Goal: Information Seeking & Learning: Learn about a topic

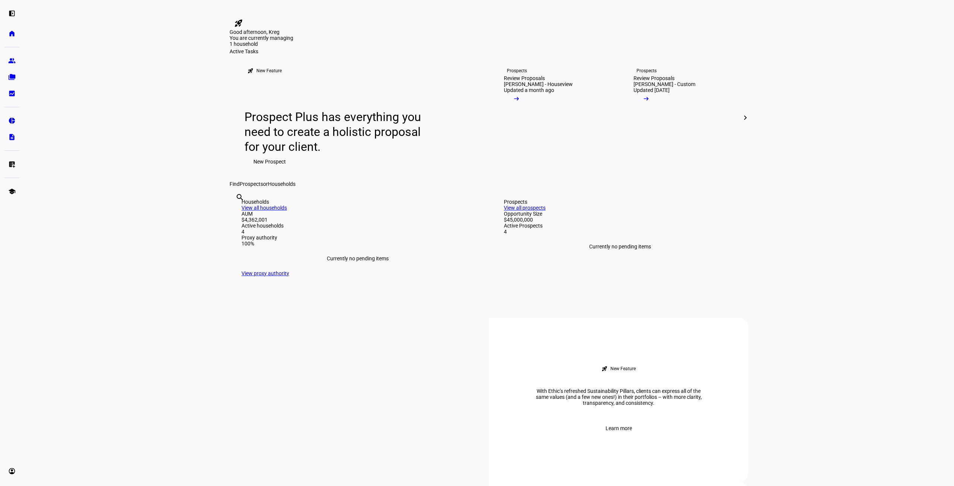
click at [287, 211] on link "View all households" at bounding box center [264, 208] width 45 height 6
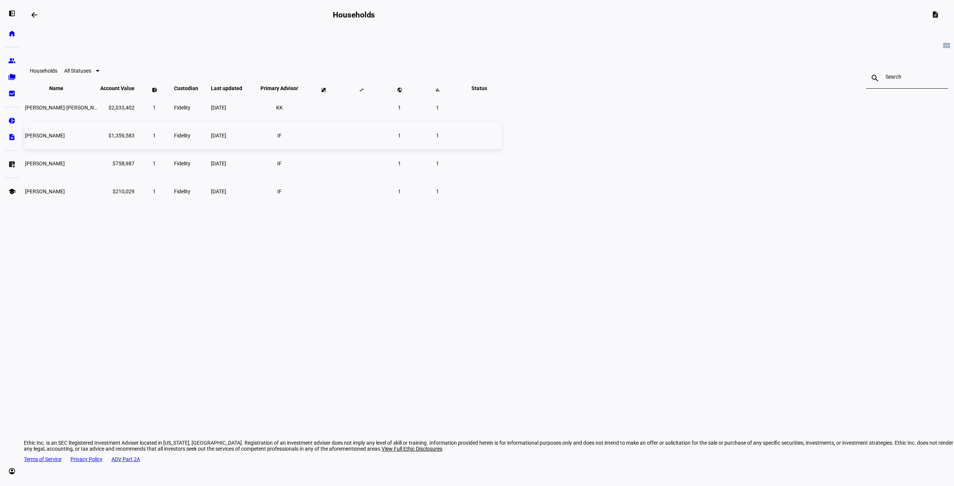
click at [65, 139] on span "[PERSON_NAME]" at bounding box center [45, 136] width 40 height 6
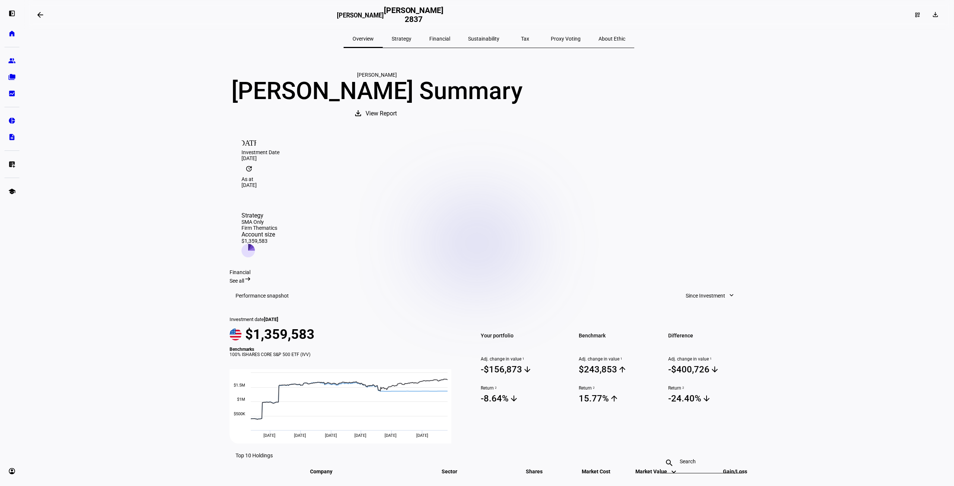
click at [44, 11] on mat-icon "arrow_backwards" at bounding box center [40, 14] width 9 height 9
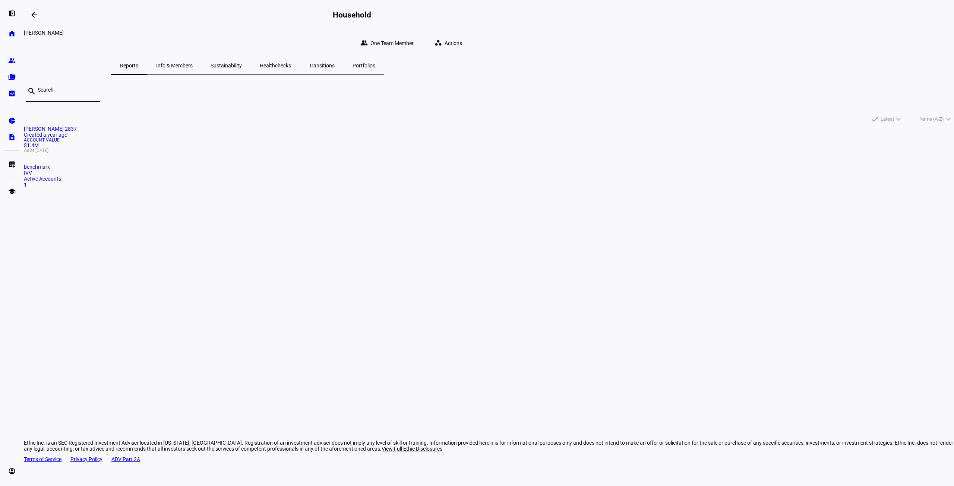
click at [782, 41] on div "[PERSON_NAME] group One Team Member workspaces Actions Reports Info & Members S…" at bounding box center [489, 52] width 930 height 45
click at [442, 39] on mat-icon "workspaces" at bounding box center [438, 42] width 7 height 7
click at [36, 15] on div at bounding box center [477, 243] width 954 height 486
click at [36, 15] on mat-icon "arrow_backwards" at bounding box center [34, 14] width 9 height 9
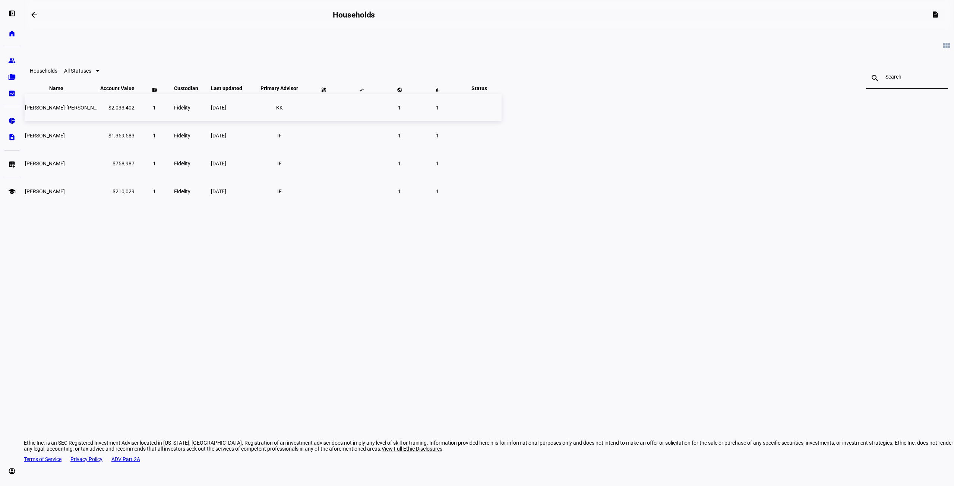
click at [106, 111] on span "[PERSON_NAME]-[PERSON_NAME]" at bounding box center [65, 108] width 81 height 6
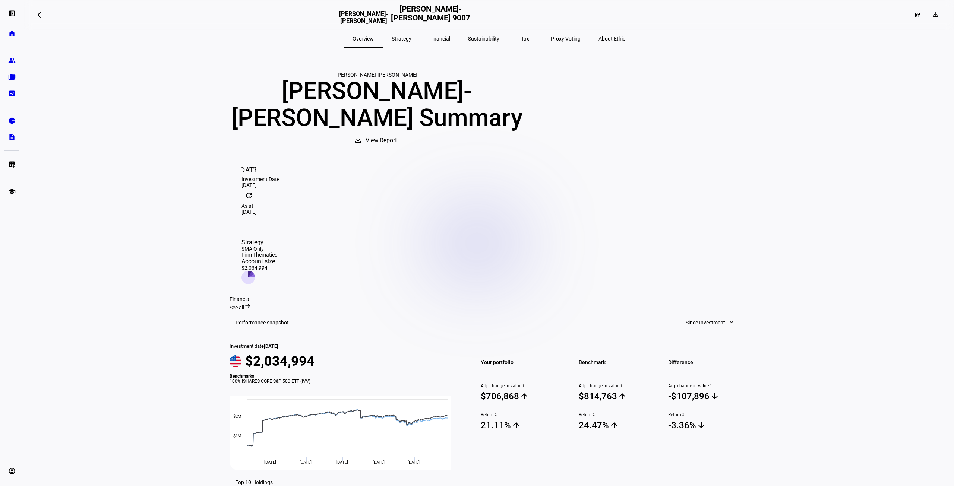
click at [448, 38] on span "Financial" at bounding box center [439, 38] width 21 height 5
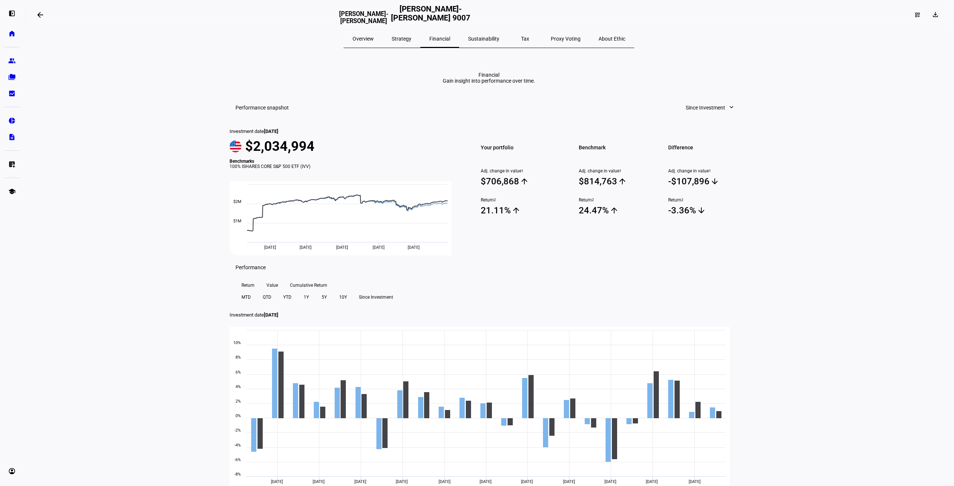
click at [521, 39] on span "Tax" at bounding box center [525, 38] width 8 height 5
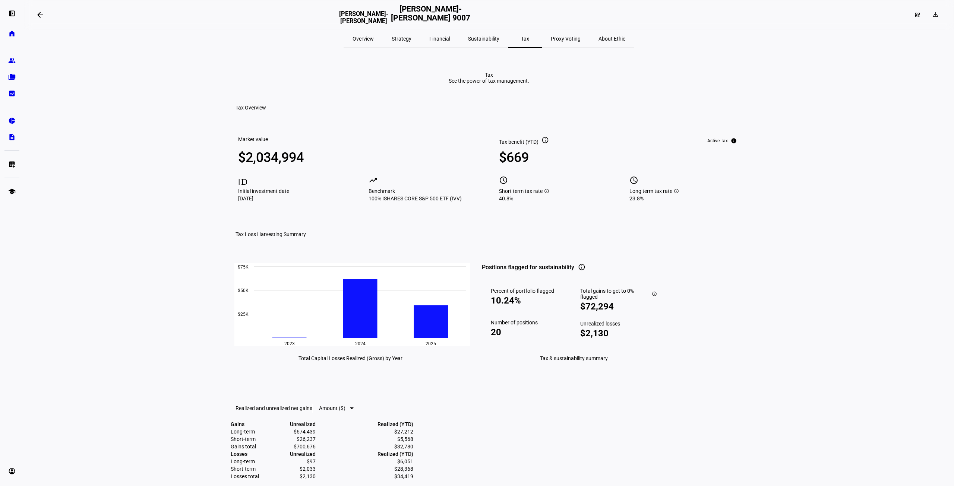
click at [412, 38] on span "Strategy" at bounding box center [402, 38] width 20 height 5
